Goal: Information Seeking & Learning: Compare options

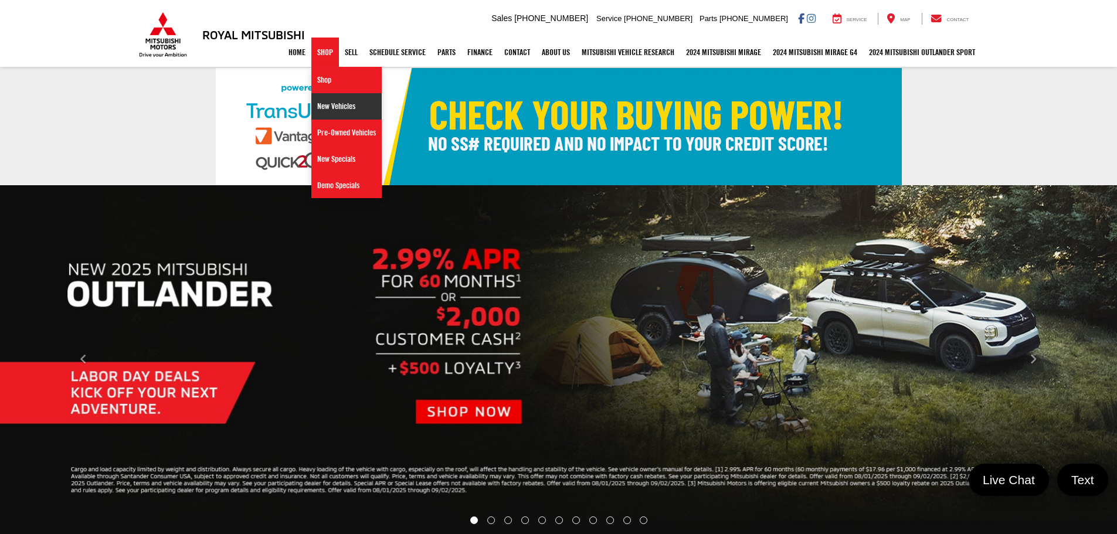
click at [320, 107] on link "New Vehicles" at bounding box center [346, 106] width 70 height 26
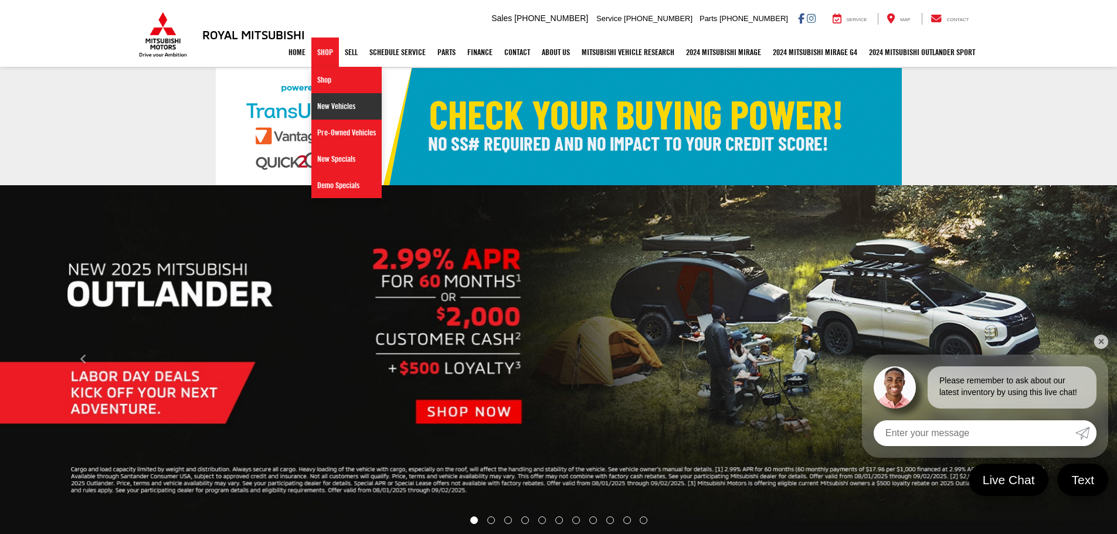
click at [315, 107] on link "New Vehicles" at bounding box center [346, 106] width 70 height 26
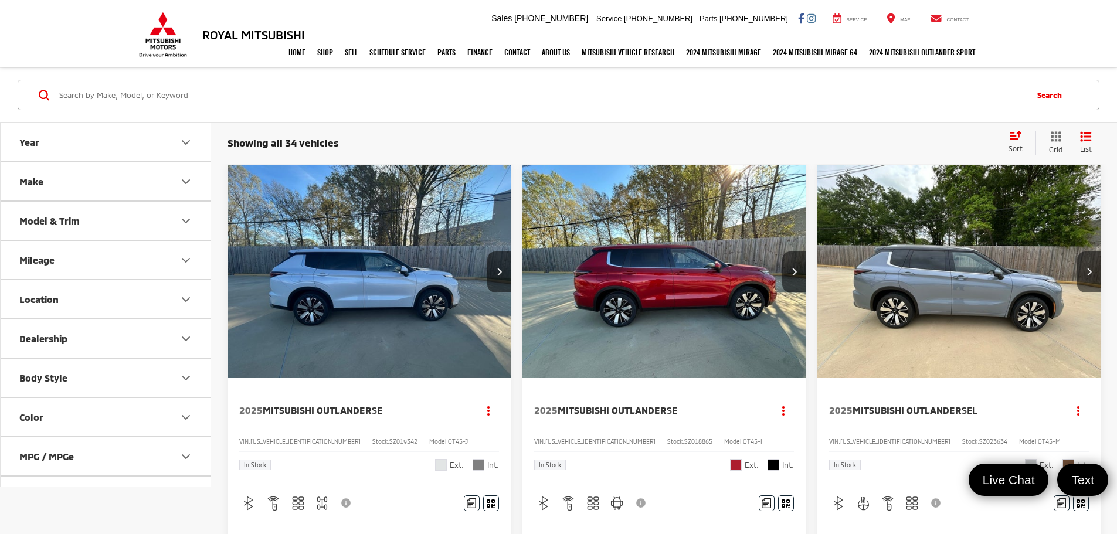
click at [1011, 142] on div "Sort" at bounding box center [1018, 142] width 33 height 23
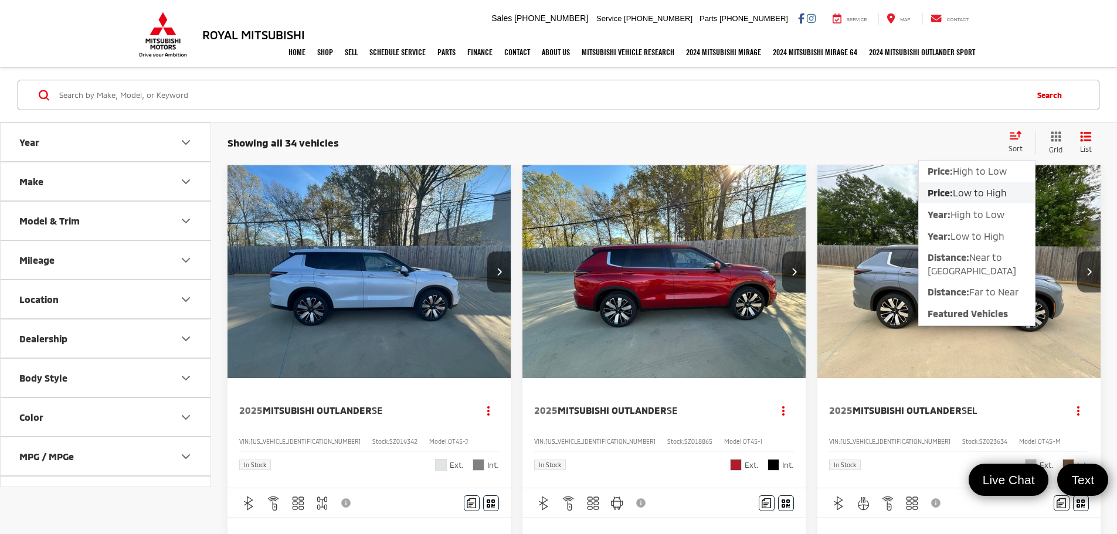
click at [977, 196] on span "Low to High" at bounding box center [980, 192] width 54 height 11
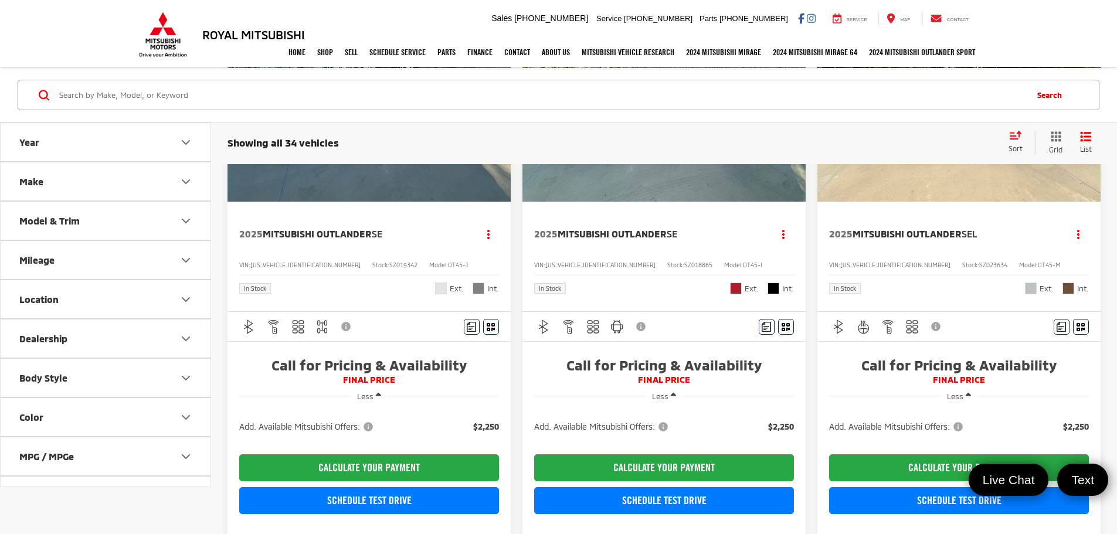
scroll to position [176, 0]
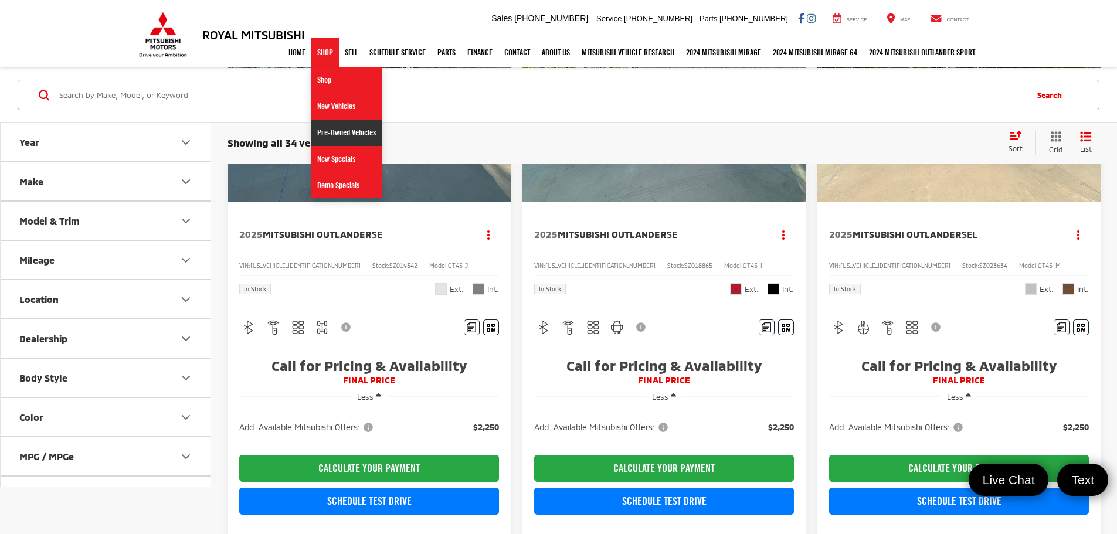
click at [330, 137] on link "Pre-Owned Vehicles" at bounding box center [346, 133] width 70 height 26
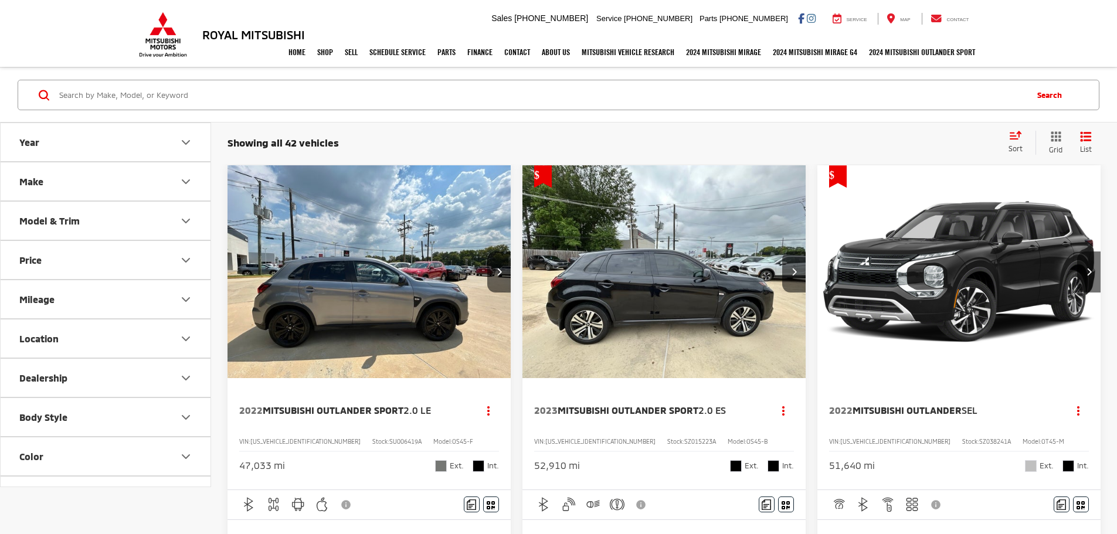
click at [1013, 142] on div "Sort" at bounding box center [1018, 142] width 33 height 23
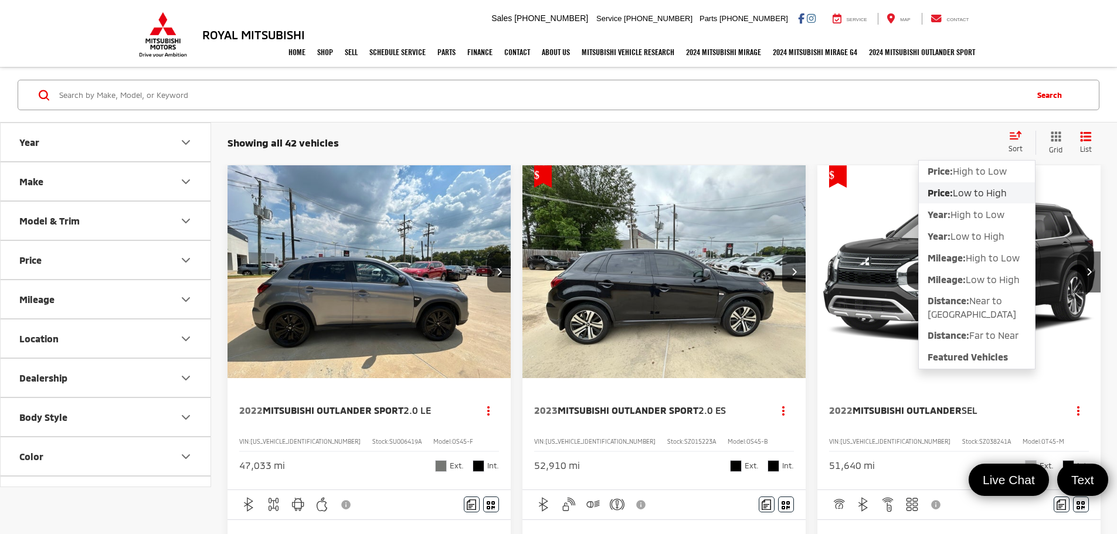
click at [989, 192] on span "Low to High" at bounding box center [980, 192] width 54 height 11
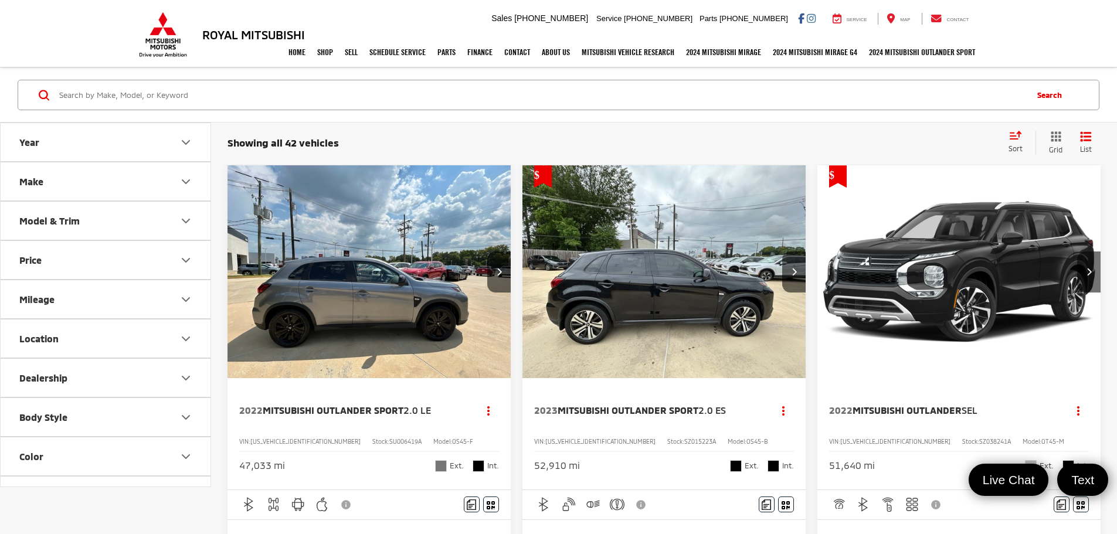
click at [188, 181] on icon "Make" at bounding box center [185, 182] width 7 height 4
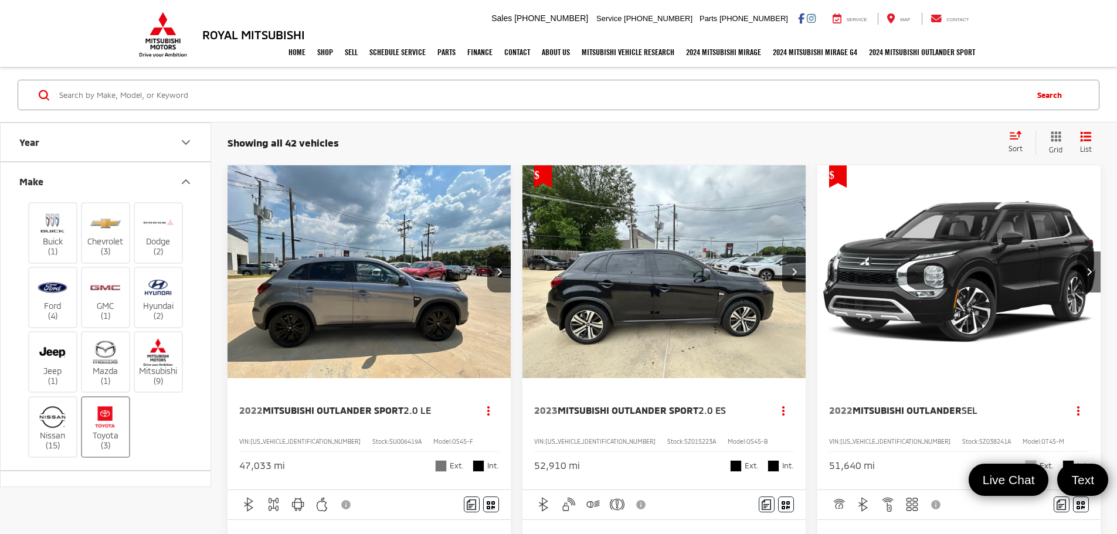
click at [123, 413] on label "Toyota (3)" at bounding box center [105, 426] width 47 height 47
click at [0, 0] on input "Toyota (3)" at bounding box center [0, 0] width 0 height 0
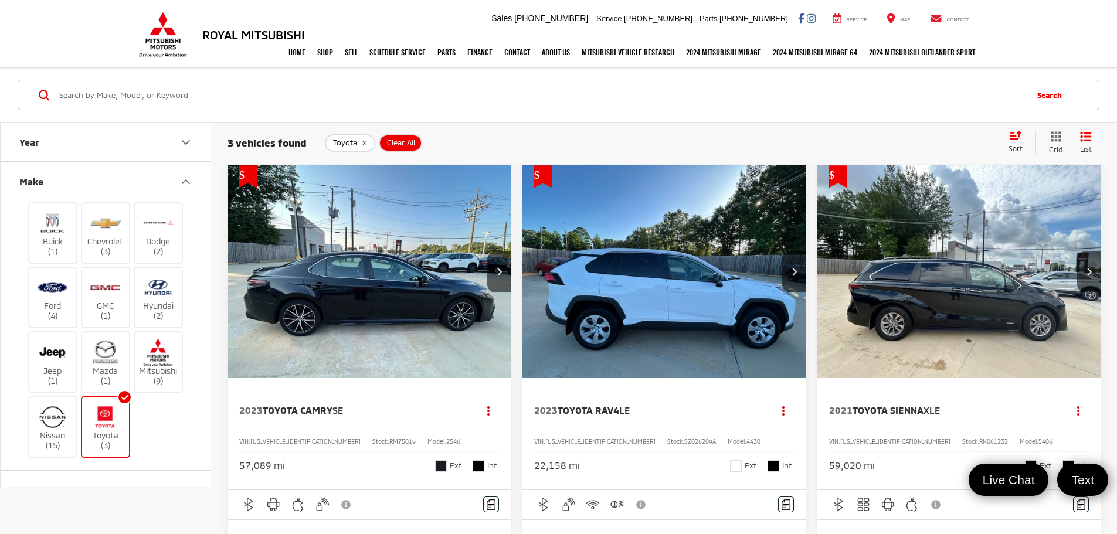
click at [106, 420] on img at bounding box center [105, 417] width 32 height 28
click at [0, 0] on input "Toyota (3)" at bounding box center [0, 0] width 0 height 0
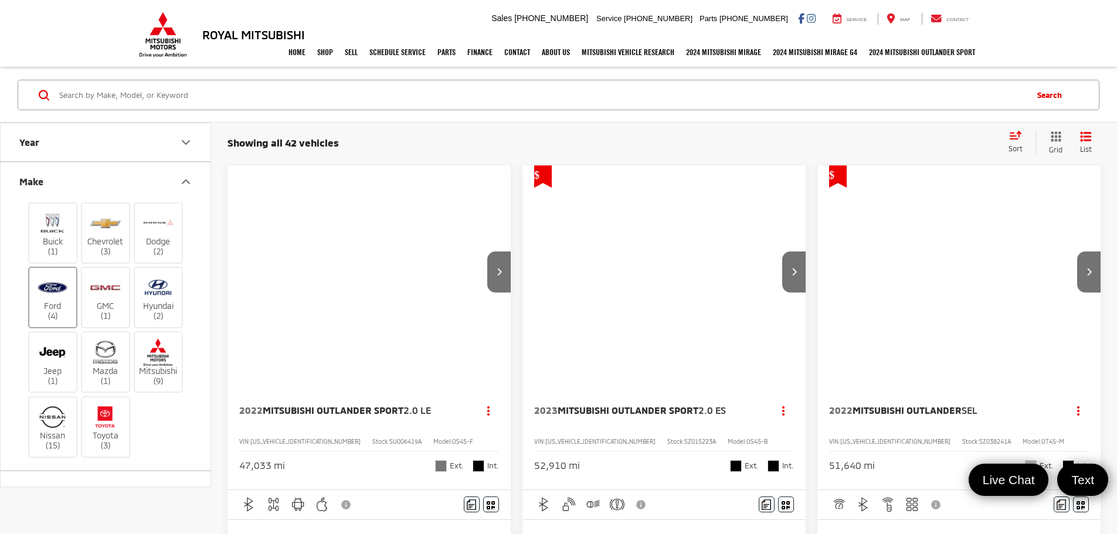
click at [50, 297] on img at bounding box center [52, 288] width 32 height 28
click at [0, 0] on input "Ford (4)" at bounding box center [0, 0] width 0 height 0
